Goal: Information Seeking & Learning: Learn about a topic

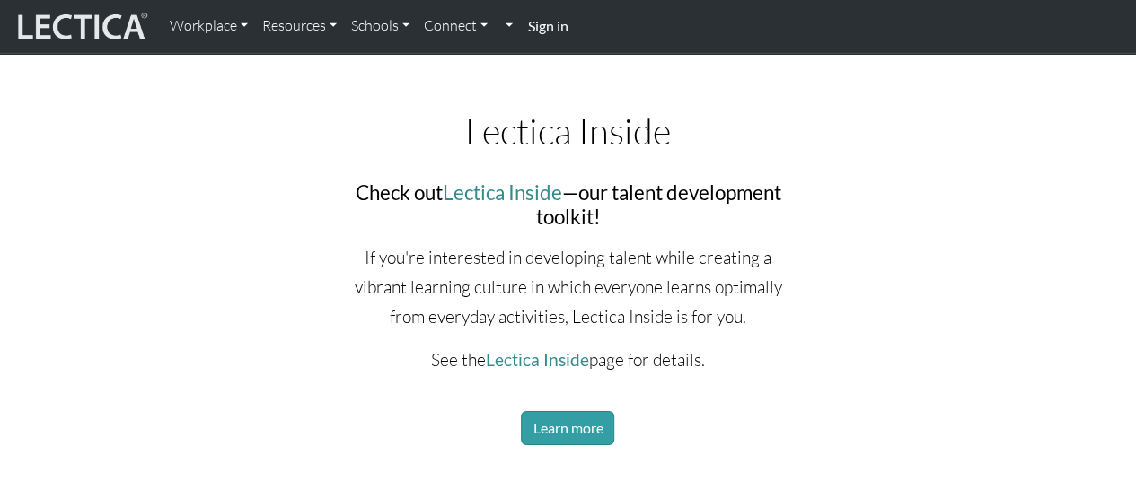
scroll to position [2783, 0]
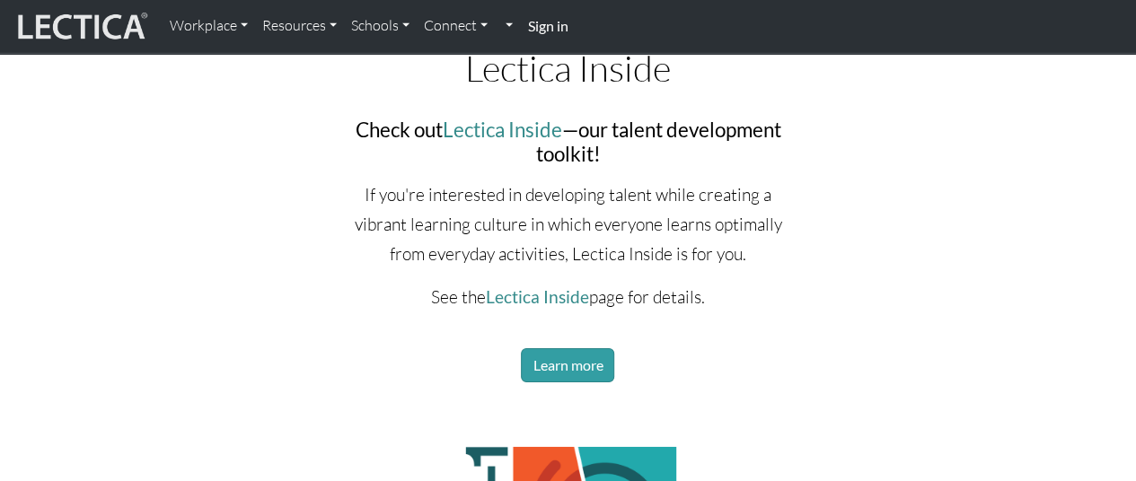
click at [585, 373] on div "If you're interested in developing talent while creating a vibrant learning cul…" at bounding box center [568, 292] width 461 height 224
click at [584, 382] on link "Learn more" at bounding box center [567, 365] width 93 height 34
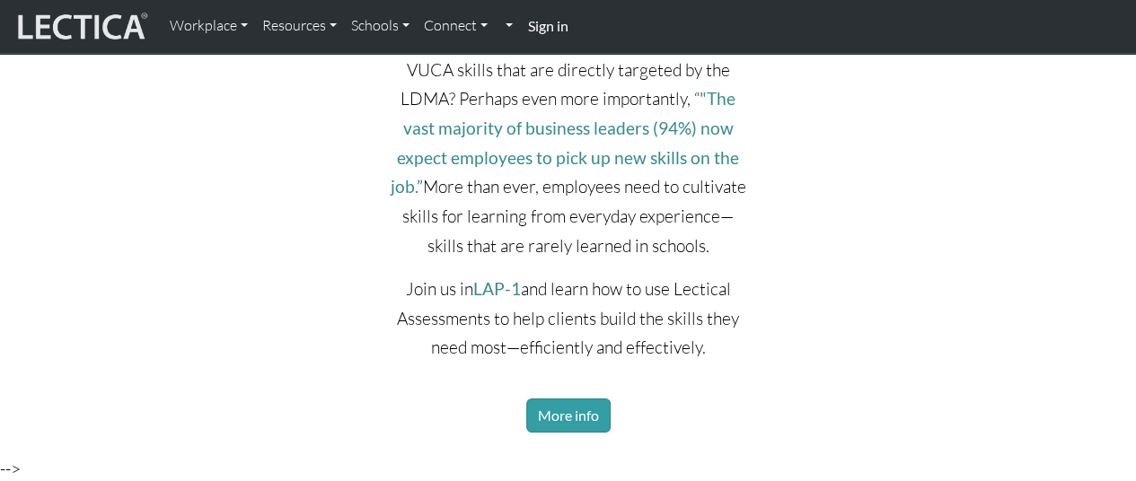
scroll to position [3591, 0]
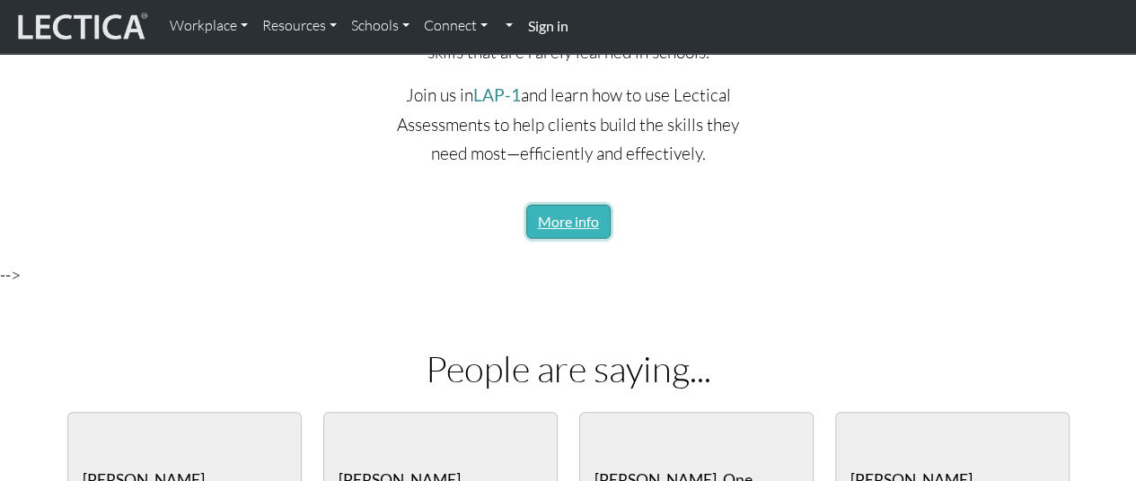
click at [564, 233] on link "More info" at bounding box center [568, 222] width 84 height 34
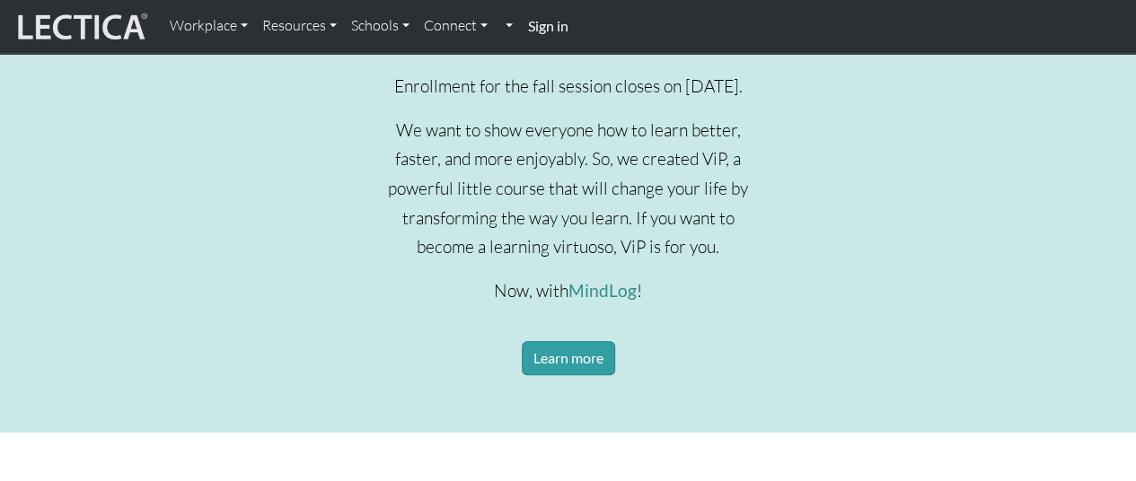
scroll to position [808, 0]
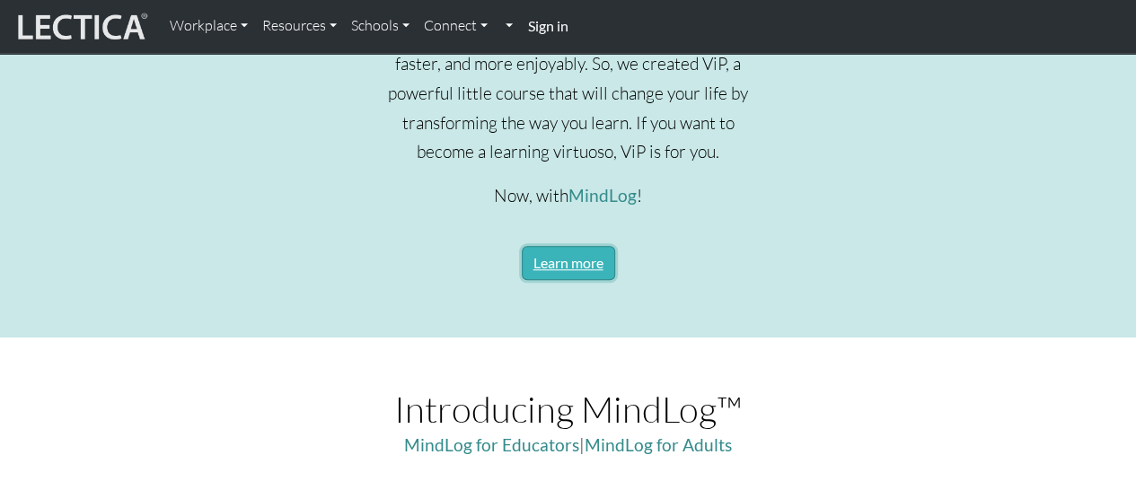
click at [579, 280] on link "Learn more" at bounding box center [568, 263] width 93 height 34
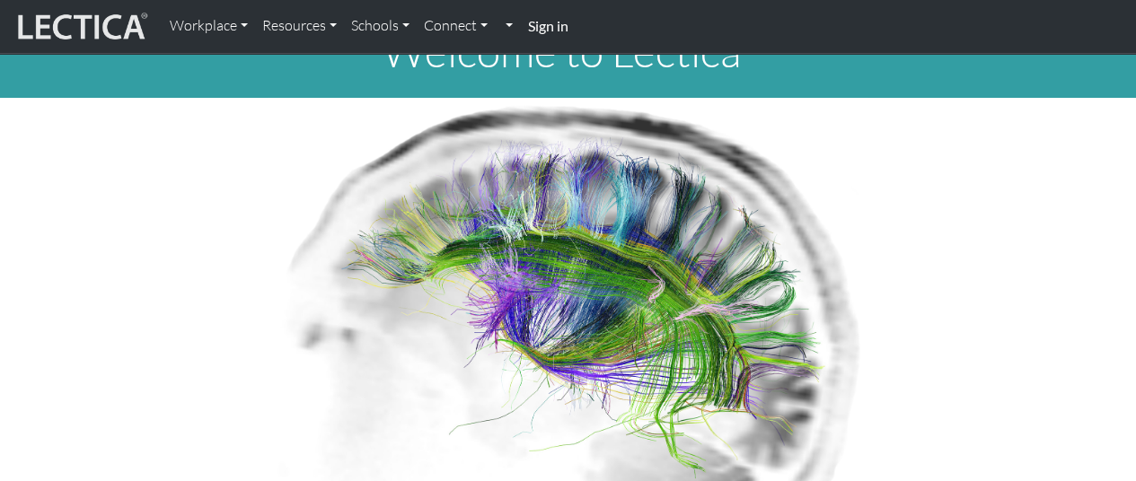
scroll to position [0, 0]
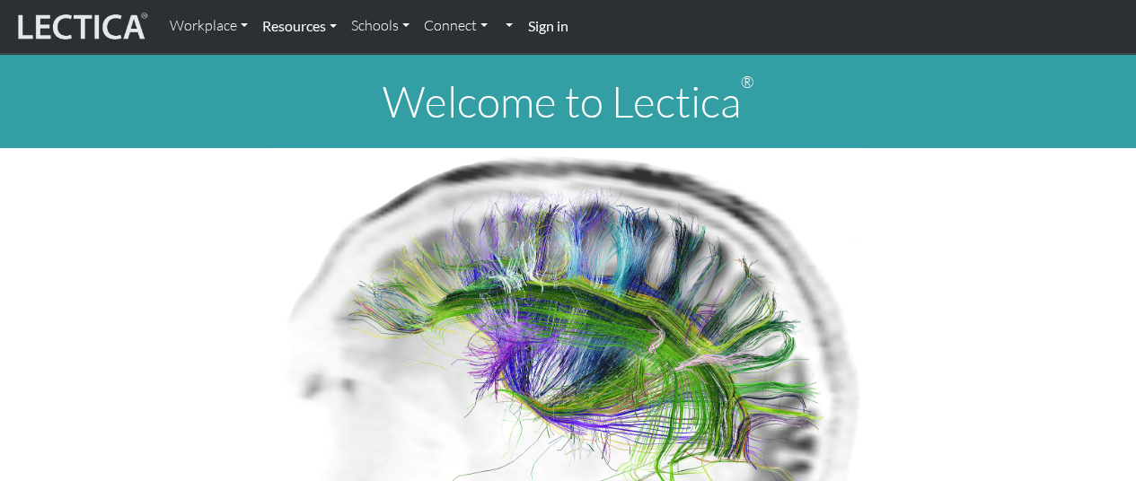
click at [322, 22] on link "Resources" at bounding box center [299, 26] width 89 height 38
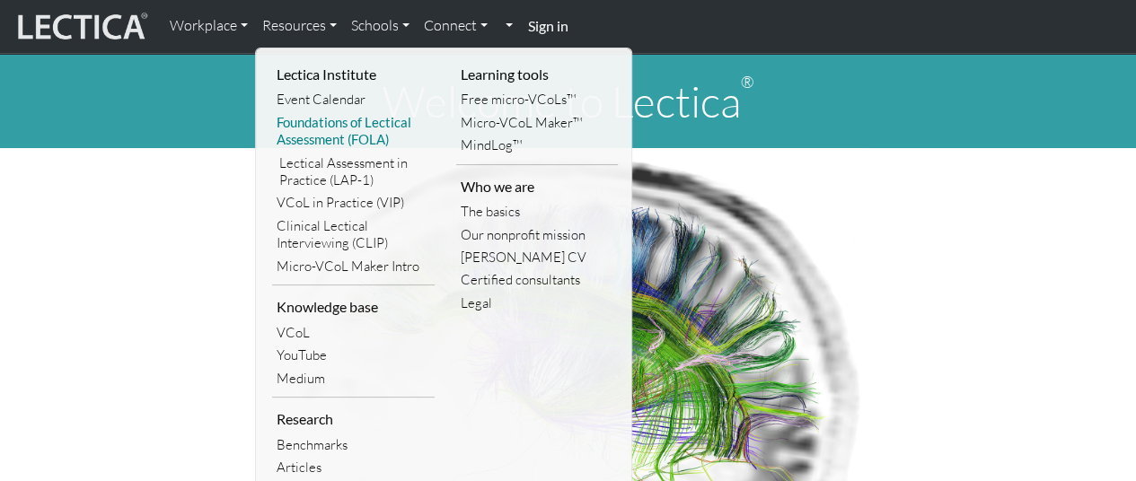
click at [311, 126] on link "Foundations of Lectical Assessment (FOLA)" at bounding box center [353, 131] width 163 height 40
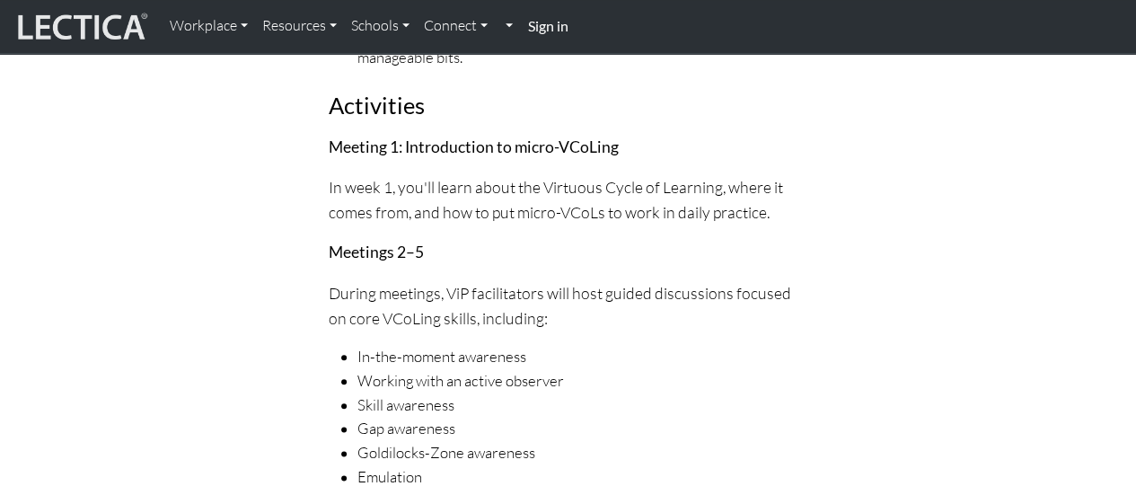
scroll to position [4220, 0]
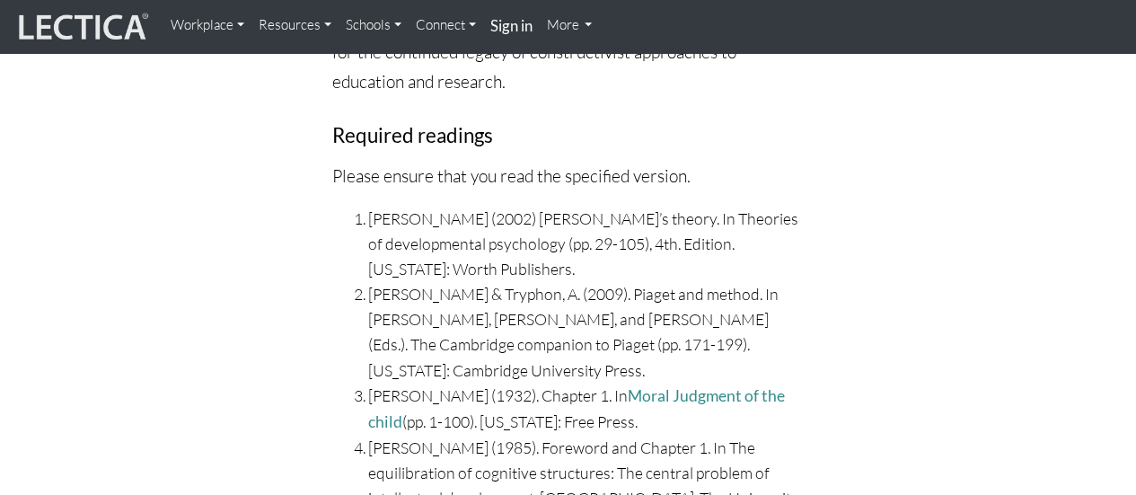
scroll to position [7901, 0]
